Goal: Browse casually

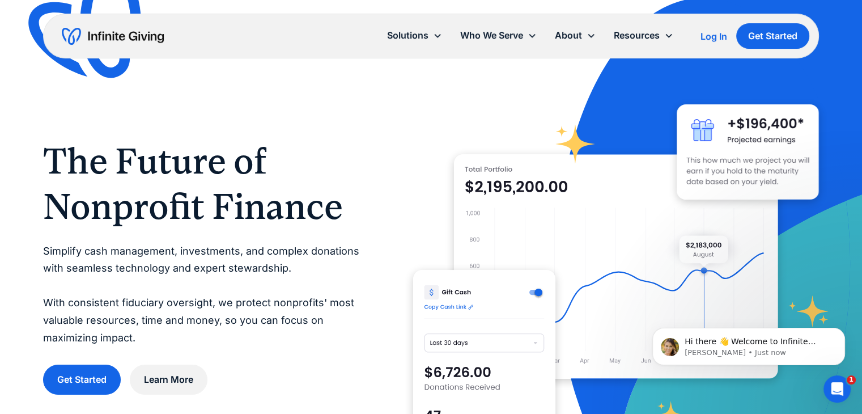
click at [146, 262] on p "Simplify cash management, investments, and complex donations with seamless tech…" at bounding box center [205, 295] width 325 height 104
drag, startPoint x: 146, startPoint y: 262, endPoint x: 100, endPoint y: 264, distance: 45.4
click at [100, 264] on p "Simplify cash management, investments, and complex donations with seamless tech…" at bounding box center [205, 295] width 325 height 104
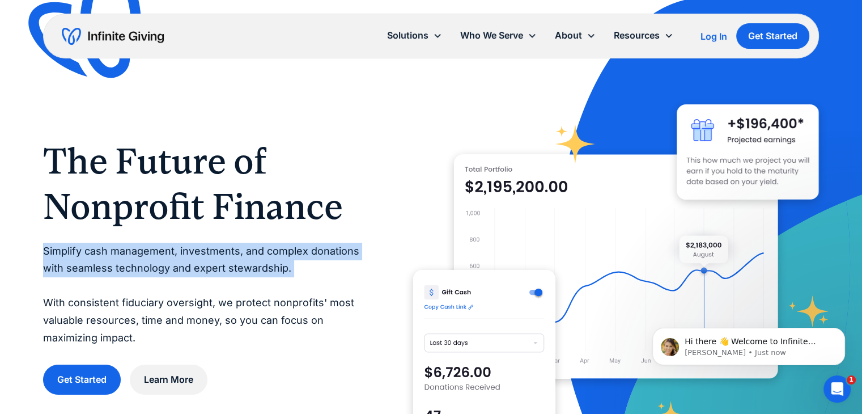
click at [100, 264] on p "Simplify cash management, investments, and complex donations with seamless tech…" at bounding box center [205, 295] width 325 height 104
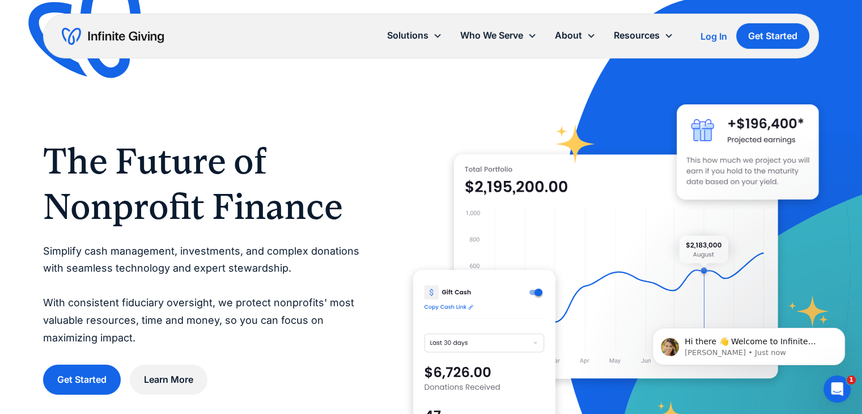
click at [210, 312] on p "Simplify cash management, investments, and complex donations with seamless tech…" at bounding box center [205, 295] width 325 height 104
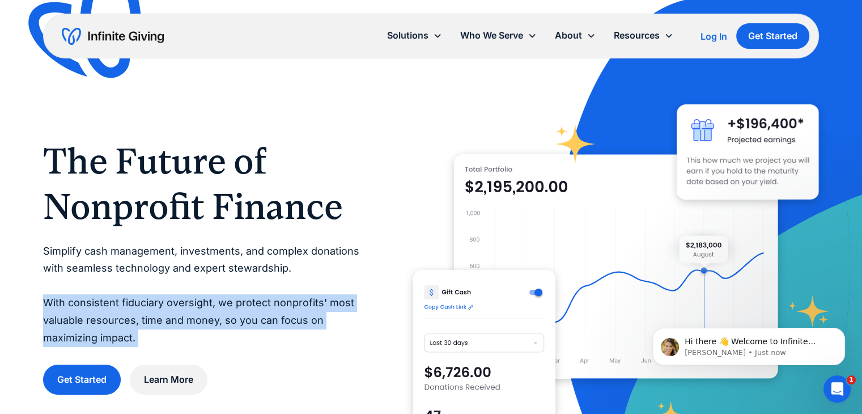
click at [210, 312] on p "Simplify cash management, investments, and complex donations with seamless tech…" at bounding box center [205, 295] width 325 height 104
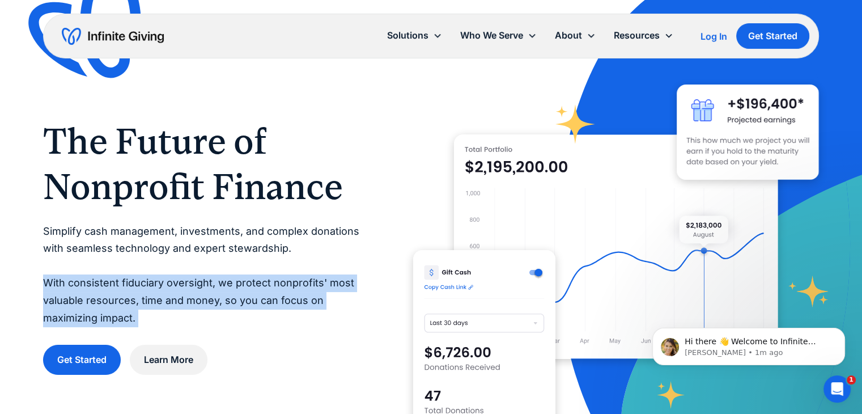
scroll to position [20, 0]
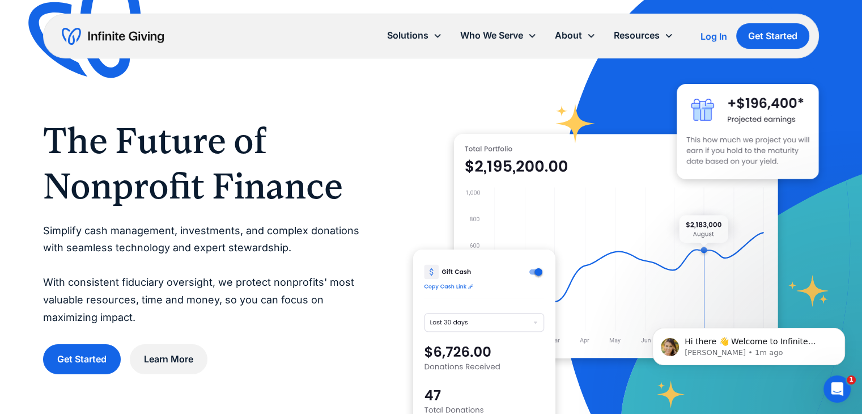
click at [298, 236] on p "Simplify cash management, investments, and complex donations with seamless tech…" at bounding box center [205, 274] width 325 height 104
click at [312, 234] on p "Simplify cash management, investments, and complex donations with seamless tech…" at bounding box center [205, 274] width 325 height 104
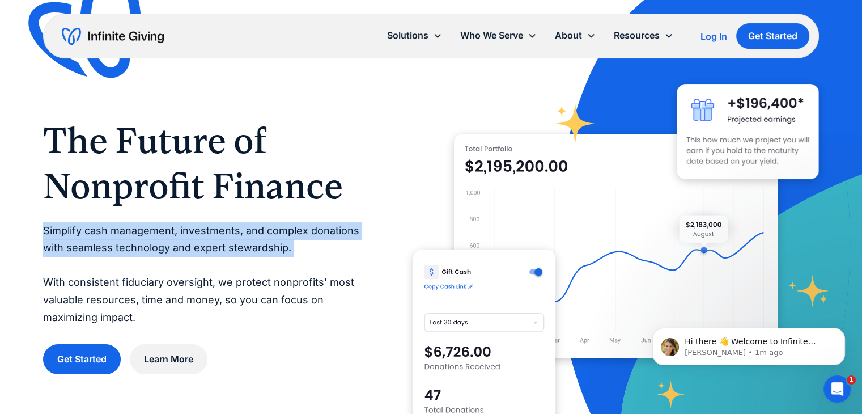
click at [312, 234] on p "Simplify cash management, investments, and complex donations with seamless tech…" at bounding box center [205, 274] width 325 height 104
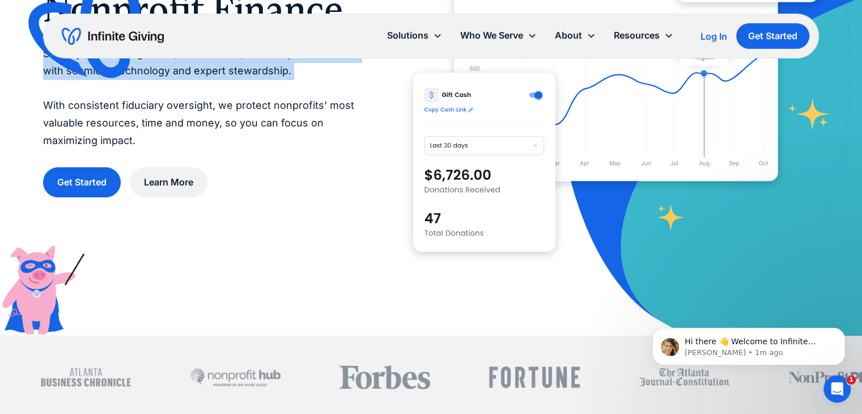
scroll to position [0, 0]
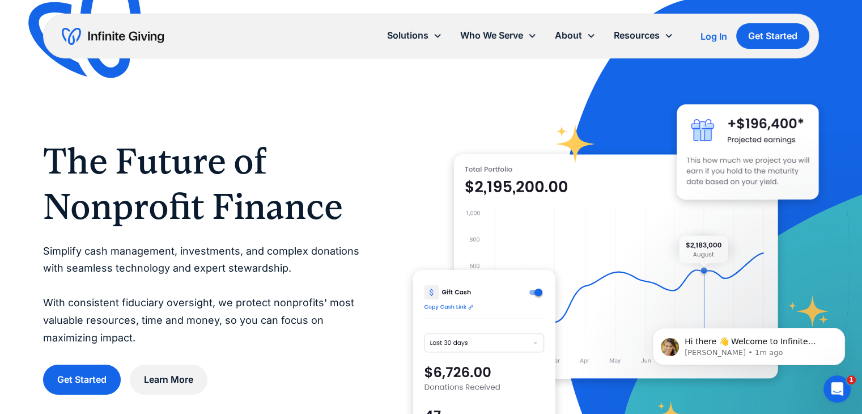
click at [290, 205] on h1 "The Future of Nonprofit Finance" at bounding box center [205, 183] width 325 height 91
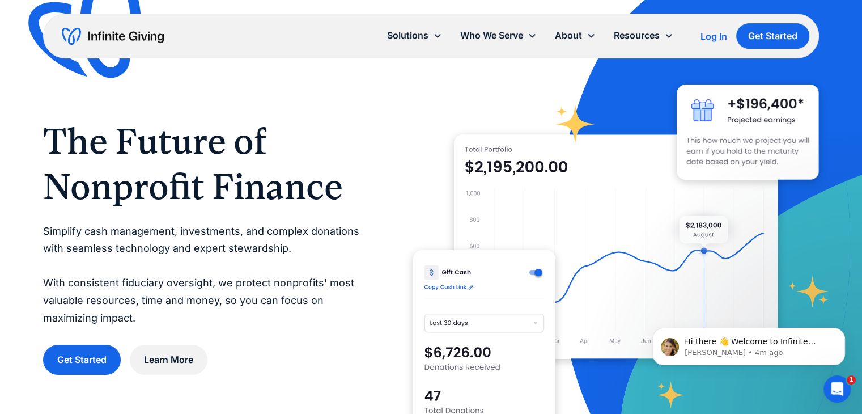
scroll to position [11, 0]
